Goal: Task Accomplishment & Management: Complete application form

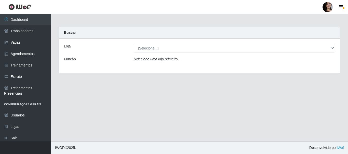
select select "399"
click at [134, 44] on select "[Selecione...] SuperFácil Atacado - [PERSON_NAME]" at bounding box center [234, 48] width 201 height 9
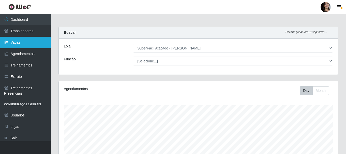
click at [31, 41] on link "Vagas" at bounding box center [25, 42] width 51 height 11
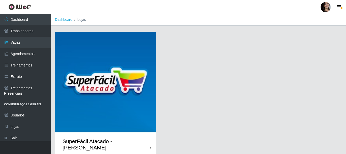
click at [153, 141] on div "SuperFácil Atacado - [PERSON_NAME]" at bounding box center [105, 144] width 101 height 23
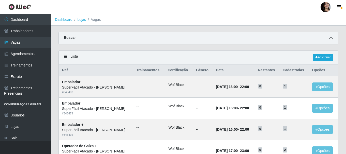
click at [330, 40] on span at bounding box center [331, 38] width 6 height 6
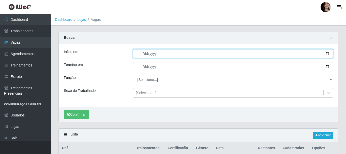
click at [327, 55] on input "Início em" at bounding box center [233, 53] width 200 height 9
type input "[DATE]"
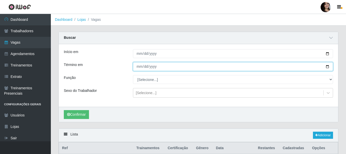
click at [325, 67] on input "Término em" at bounding box center [233, 66] width 200 height 9
click at [326, 68] on input "Término em" at bounding box center [233, 66] width 200 height 9
type input "[DATE]"
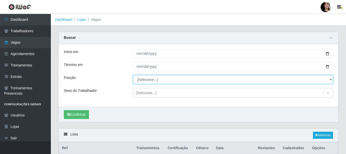
click at [152, 81] on select "[Selecione...] Embalador Embalador + Embalador ++ Operador de Caixa Operador de…" at bounding box center [233, 79] width 200 height 9
click at [133, 76] on select "[Selecione...] Embalador Embalador + Embalador ++ Operador de Caixa Operador de…" at bounding box center [233, 79] width 200 height 9
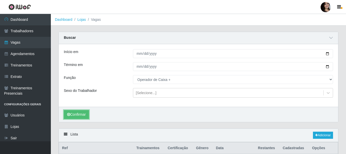
drag, startPoint x: 82, startPoint y: 116, endPoint x: 128, endPoint y: 134, distance: 50.0
click at [82, 116] on button "Confirmar" at bounding box center [76, 114] width 25 height 9
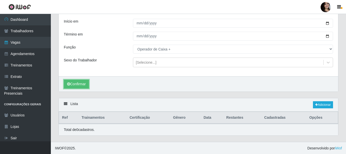
scroll to position [31, 0]
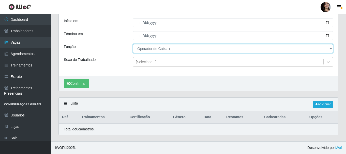
click at [332, 47] on select "[Selecione...] Embalador Embalador + Embalador ++ Operador de Caixa Operador de…" at bounding box center [233, 48] width 200 height 9
click at [133, 44] on select "[Selecione...] Embalador Embalador + Embalador ++ Operador de Caixa Operador de…" at bounding box center [233, 48] width 200 height 9
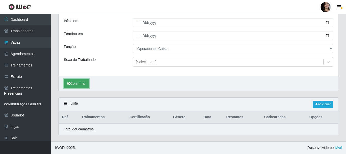
click at [82, 82] on button "Confirmar" at bounding box center [76, 83] width 25 height 9
click at [79, 80] on button "Confirmar" at bounding box center [76, 83] width 25 height 9
click at [81, 83] on button "Confirmar" at bounding box center [76, 83] width 25 height 9
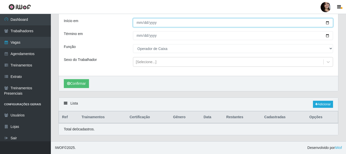
click at [325, 21] on input "[DATE]" at bounding box center [233, 22] width 200 height 9
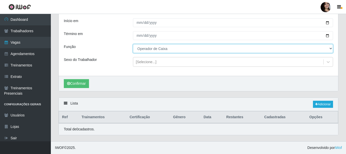
click at [327, 48] on select "[Selecione...] Embalador Embalador + Embalador ++ Operador de Caixa Operador de…" at bounding box center [233, 48] width 200 height 9
select select "72"
click at [133, 44] on select "[Selecione...] Embalador Embalador + Embalador ++ Operador de Caixa Operador de…" at bounding box center [233, 48] width 200 height 9
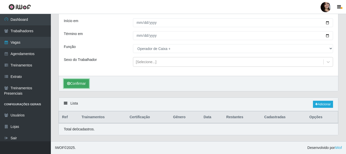
click at [87, 84] on button "Confirmar" at bounding box center [76, 83] width 25 height 9
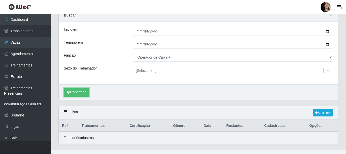
scroll to position [31, 0]
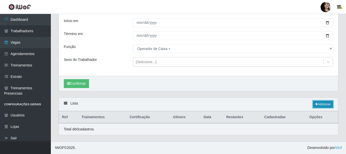
click at [317, 108] on link "Adicionar" at bounding box center [323, 104] width 20 height 7
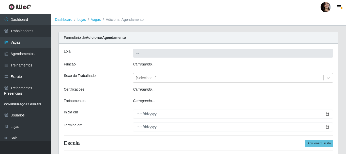
type input "SuperFácil Atacado - [PERSON_NAME]"
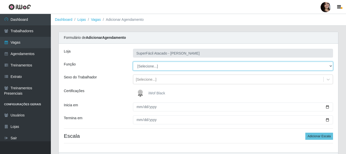
click at [329, 65] on select "[Selecione...] Embalador Embalador + Embalador ++ Operador de Caixa Operador de…" at bounding box center [233, 66] width 200 height 9
select select "72"
click at [133, 62] on select "[Selecione...] Embalador Embalador + Embalador ++ Operador de Caixa Operador de…" at bounding box center [233, 66] width 200 height 9
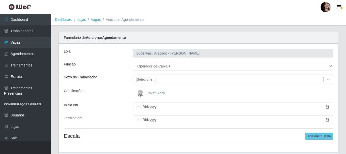
drag, startPoint x: 149, startPoint y: 93, endPoint x: 157, endPoint y: 100, distance: 10.5
click at [150, 93] on span "iWof Black" at bounding box center [157, 93] width 17 height 4
click at [0, 0] on input "iWof Black" at bounding box center [0, 0] width 0 height 0
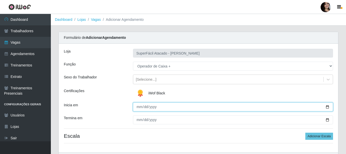
click at [328, 107] on input "Inicia em" at bounding box center [233, 107] width 200 height 9
type input "[DATE]"
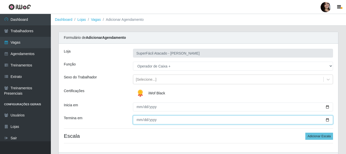
click at [327, 121] on input "Termina em" at bounding box center [233, 120] width 200 height 9
type input "[DATE]"
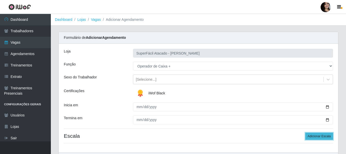
click at [311, 136] on button "Adicionar Escala" at bounding box center [320, 136] width 28 height 7
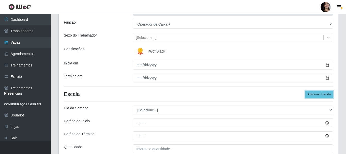
scroll to position [51, 0]
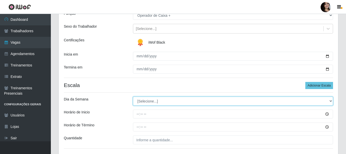
click at [331, 101] on select "[Selecione...] Segunda Terça Quarta Quinta Sexta Sábado Domingo" at bounding box center [233, 101] width 200 height 9
select select "0"
click at [133, 97] on select "[Selecione...] Segunda Terça Quarta Quinta Sexta Sábado Domingo" at bounding box center [233, 101] width 200 height 9
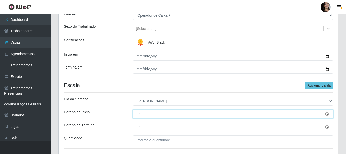
click at [137, 114] on input "Horário de Inicio" at bounding box center [233, 114] width 200 height 9
type input "07:30"
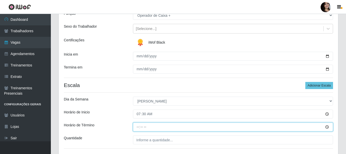
click at [139, 129] on input "Horário de Término" at bounding box center [233, 127] width 200 height 9
type input "13:30"
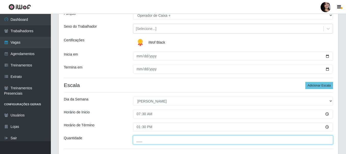
click at [175, 142] on input "___" at bounding box center [233, 140] width 200 height 9
type input "02_"
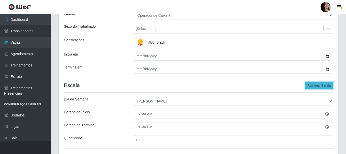
click at [318, 87] on button "Adicionar Escala" at bounding box center [320, 85] width 28 height 7
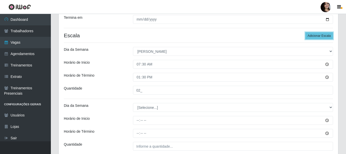
scroll to position [127, 0]
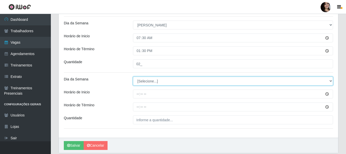
click at [331, 82] on select "[Selecione...] Segunda Terça Quarta Quinta Sexta Sábado Domingo" at bounding box center [233, 81] width 200 height 9
select select "0"
click at [133, 77] on select "[Selecione...] Segunda Terça Quarta Quinta Sexta Sábado Domingo" at bounding box center [233, 81] width 200 height 9
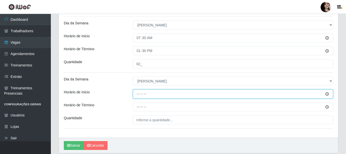
click at [137, 94] on input "Horário de Inicio" at bounding box center [233, 94] width 200 height 9
type input "08:00"
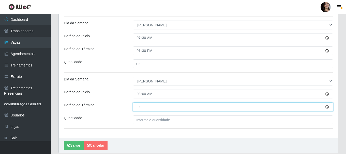
click at [140, 107] on input "Horário de Término" at bounding box center [233, 107] width 200 height 9
type input "14:00"
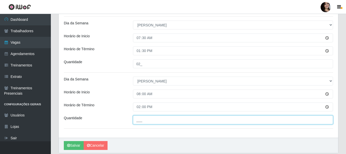
click at [148, 123] on input "___" at bounding box center [233, 120] width 200 height 9
type input "02_"
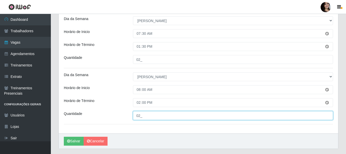
scroll to position [120, 0]
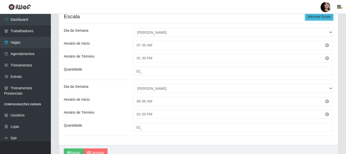
click at [319, 18] on button "Adicionar Escala" at bounding box center [320, 16] width 28 height 7
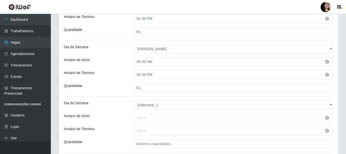
scroll to position [171, 0]
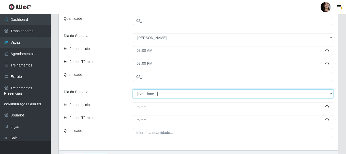
click at [332, 94] on select "[Selecione...] Segunda Terça Quarta Quinta Sexta Sábado Domingo" at bounding box center [233, 94] width 200 height 9
select select "0"
click at [133, 90] on select "[Selecione...] Segunda Terça Quarta Quinta Sexta Sábado Domingo" at bounding box center [233, 94] width 200 height 9
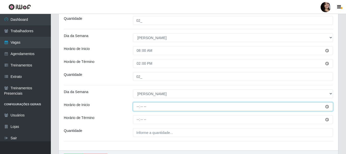
click at [136, 106] on input "Horário de Inicio" at bounding box center [233, 107] width 200 height 9
type input "10:00"
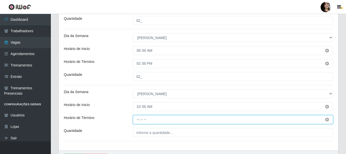
click at [138, 121] on input "Horário de Término" at bounding box center [233, 120] width 200 height 9
type input "16:00"
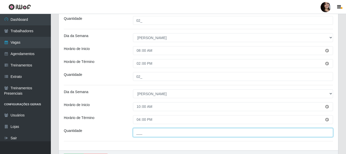
click at [156, 134] on input "___" at bounding box center [233, 132] width 200 height 9
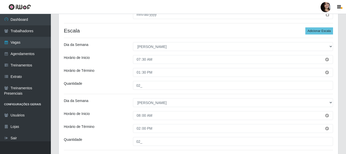
scroll to position [100, 0]
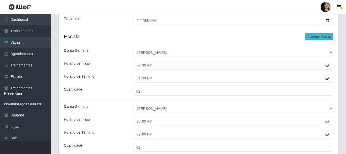
type input "02_"
click at [323, 37] on button "Adicionar Escala" at bounding box center [320, 36] width 28 height 7
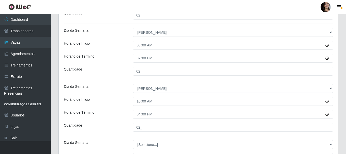
scroll to position [202, 0]
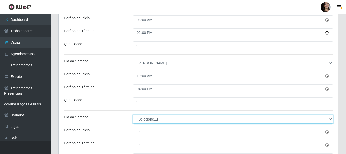
click at [331, 120] on select "[Selecione...] Segunda Terça Quarta Quinta Sexta Sábado Domingo" at bounding box center [233, 119] width 200 height 9
select select "0"
click at [133, 115] on select "[Selecione...] Segunda Terça Quarta Quinta Sexta Sábado Domingo" at bounding box center [233, 119] width 200 height 9
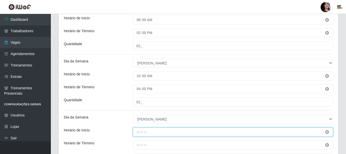
click at [138, 134] on input "Horário de Inicio" at bounding box center [233, 132] width 200 height 9
click at [138, 133] on input "Horário de Inicio" at bounding box center [233, 132] width 200 height 9
type input "14:30"
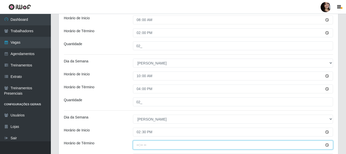
drag, startPoint x: 138, startPoint y: 146, endPoint x: 150, endPoint y: 152, distance: 13.4
click at [139, 146] on input "Horário de Término" at bounding box center [233, 145] width 200 height 9
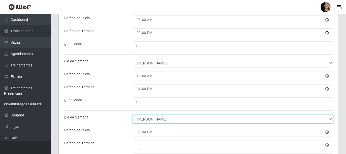
click at [255, 118] on select "[Selecione...] Segunda Terça Quarta Quinta Sexta Sábado Domingo" at bounding box center [233, 119] width 200 height 9
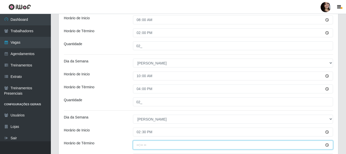
click at [137, 146] on input "Horário de Término" at bounding box center [233, 145] width 200 height 9
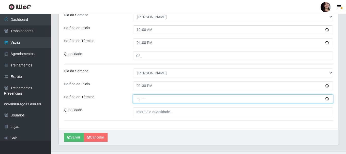
scroll to position [252, 0]
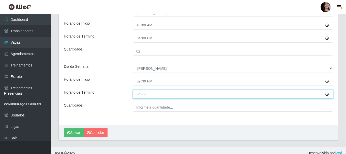
click at [137, 96] on input "Horário de Término" at bounding box center [233, 94] width 200 height 9
type input "20:30"
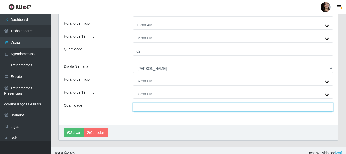
click at [176, 105] on input "___" at bounding box center [233, 107] width 200 height 9
type input "04_"
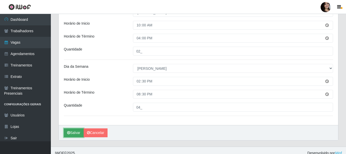
click at [78, 133] on button "Salvar" at bounding box center [74, 133] width 20 height 9
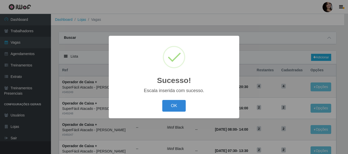
click at [181, 113] on div "OK Cancel" at bounding box center [174, 106] width 120 height 15
click at [171, 103] on button "OK" at bounding box center [174, 106] width 24 height 12
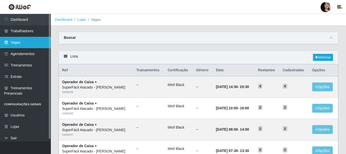
click at [24, 43] on link "Vagas" at bounding box center [25, 42] width 51 height 11
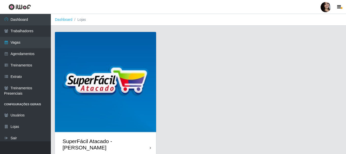
click at [152, 142] on div "SuperFácil Atacado - [PERSON_NAME]" at bounding box center [105, 144] width 101 height 23
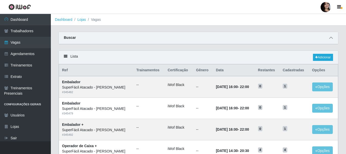
click at [331, 39] on icon at bounding box center [331, 38] width 4 height 4
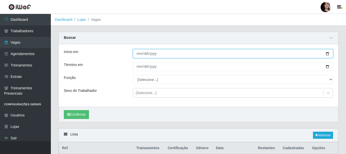
click at [329, 55] on input "Início em" at bounding box center [233, 53] width 200 height 9
type input "[DATE]"
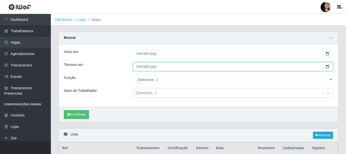
click at [327, 67] on input "Término em" at bounding box center [233, 66] width 200 height 9
type input "[DATE]"
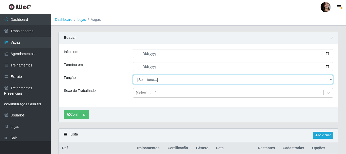
click at [257, 79] on select "[Selecione...] Embalador Embalador + Embalador ++ Operador de Caixa Operador de…" at bounding box center [233, 79] width 200 height 9
click at [133, 76] on select "[Selecione...] Embalador Embalador + Embalador ++ Operador de Caixa Operador de…" at bounding box center [233, 79] width 200 height 9
click at [331, 79] on select "[Selecione...] Embalador Embalador + Embalador ++ Operador de Caixa Operador de…" at bounding box center [233, 79] width 200 height 9
select select "72"
click at [133, 76] on select "[Selecione...] Embalador Embalador + Embalador ++ Operador de Caixa Operador de…" at bounding box center [233, 79] width 200 height 9
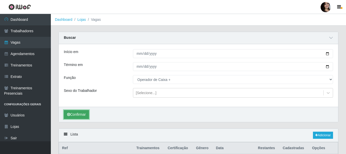
drag, startPoint x: 76, startPoint y: 114, endPoint x: 87, endPoint y: 132, distance: 21.3
click at [76, 114] on button "Confirmar" at bounding box center [76, 114] width 25 height 9
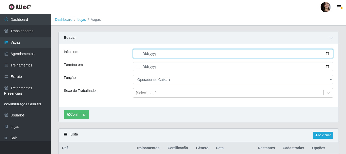
click at [324, 54] on input "[DATE]" at bounding box center [233, 53] width 200 height 9
click at [327, 55] on input "[DATE]" at bounding box center [233, 53] width 200 height 9
type input "[DATE]"
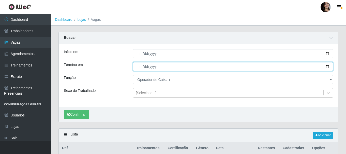
click at [326, 68] on input "[DATE]" at bounding box center [233, 66] width 200 height 9
type input "[DATE]"
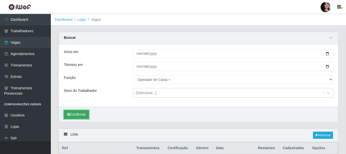
click at [70, 113] on button "Confirmar" at bounding box center [76, 114] width 25 height 9
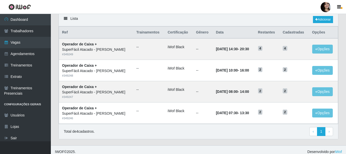
scroll to position [120, 0]
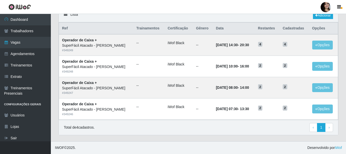
click at [257, 6] on header "Perfil Alterar Senha Sair" at bounding box center [173, 7] width 346 height 14
click at [265, 145] on footer "IWOF © 2025 . Desenvolvido por iWof" at bounding box center [198, 148] width 295 height 13
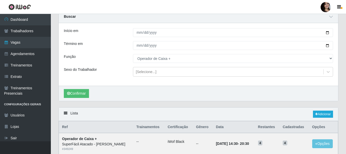
scroll to position [0, 0]
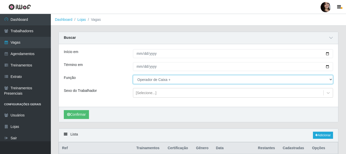
click at [331, 79] on select "[Selecione...] Embalador Embalador + Embalador ++ Operador de Caixa Operador de…" at bounding box center [233, 79] width 200 height 9
select select "22"
click at [133, 76] on select "[Selecione...] Embalador Embalador + Embalador ++ Operador de Caixa Operador de…" at bounding box center [233, 79] width 200 height 9
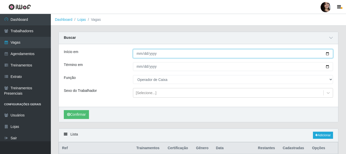
click at [327, 53] on input "[DATE]" at bounding box center [233, 53] width 200 height 9
type input "[DATE]"
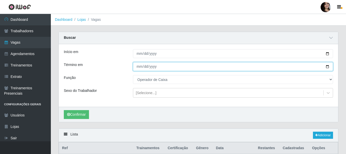
click at [327, 67] on input "[DATE]" at bounding box center [233, 66] width 200 height 9
type input "[DATE]"
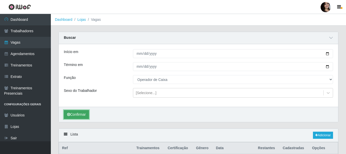
click at [81, 112] on button "Confirmar" at bounding box center [76, 114] width 25 height 9
